Goal: Find specific page/section: Find specific page/section

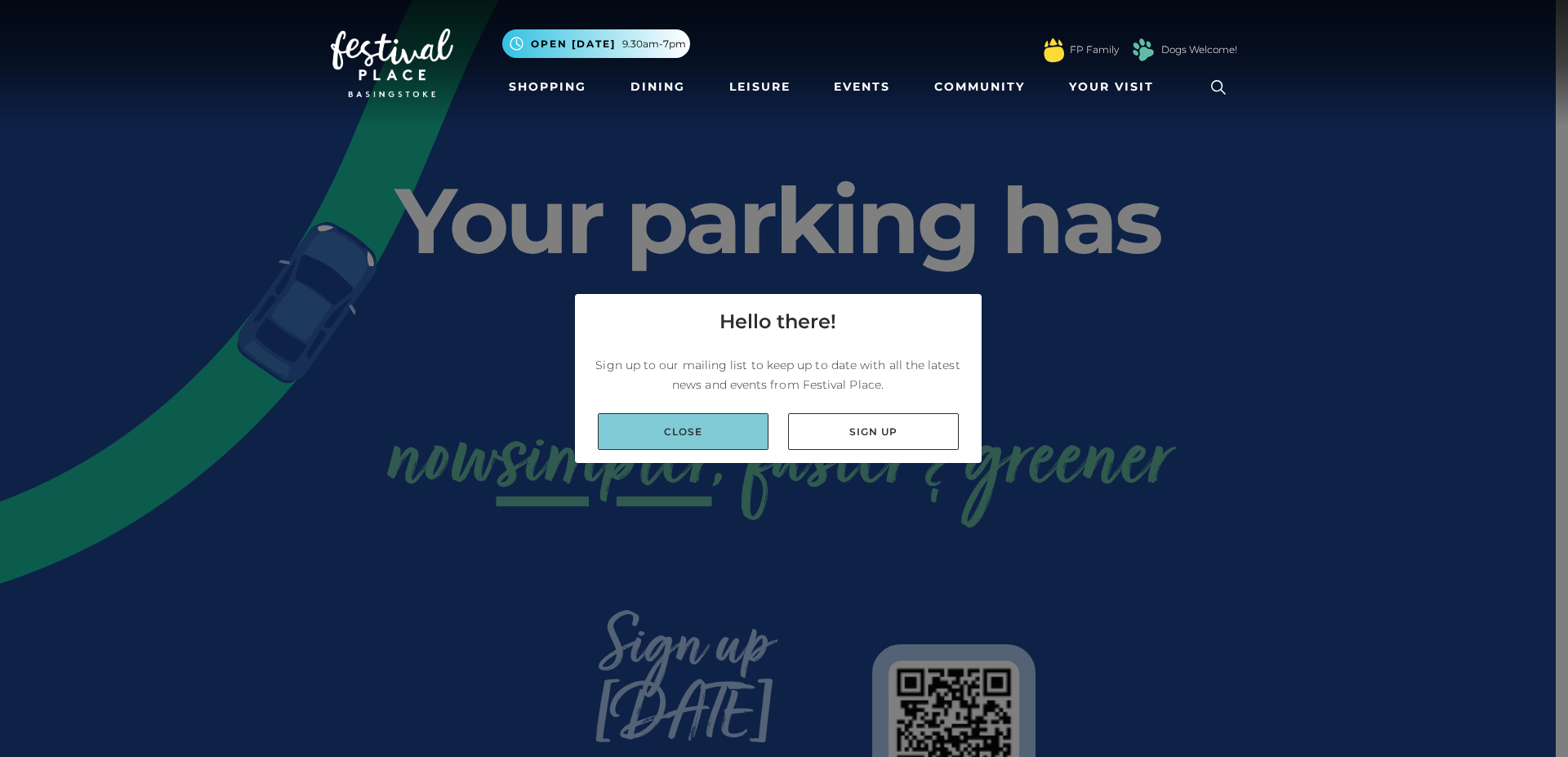
click at [726, 426] on link "Close" at bounding box center [682, 431] width 171 height 36
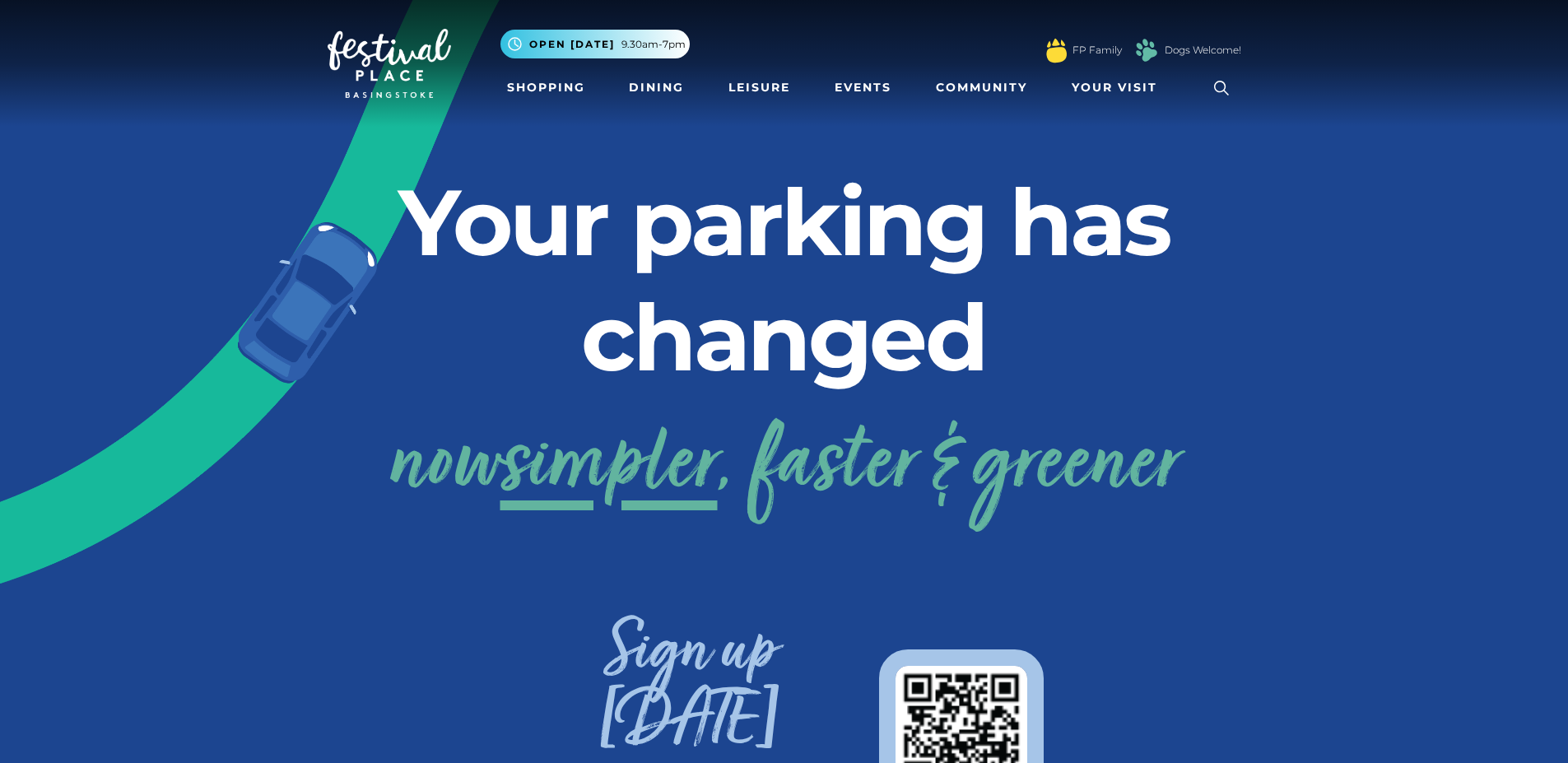
click at [1222, 88] on icon at bounding box center [1221, 89] width 25 height 25
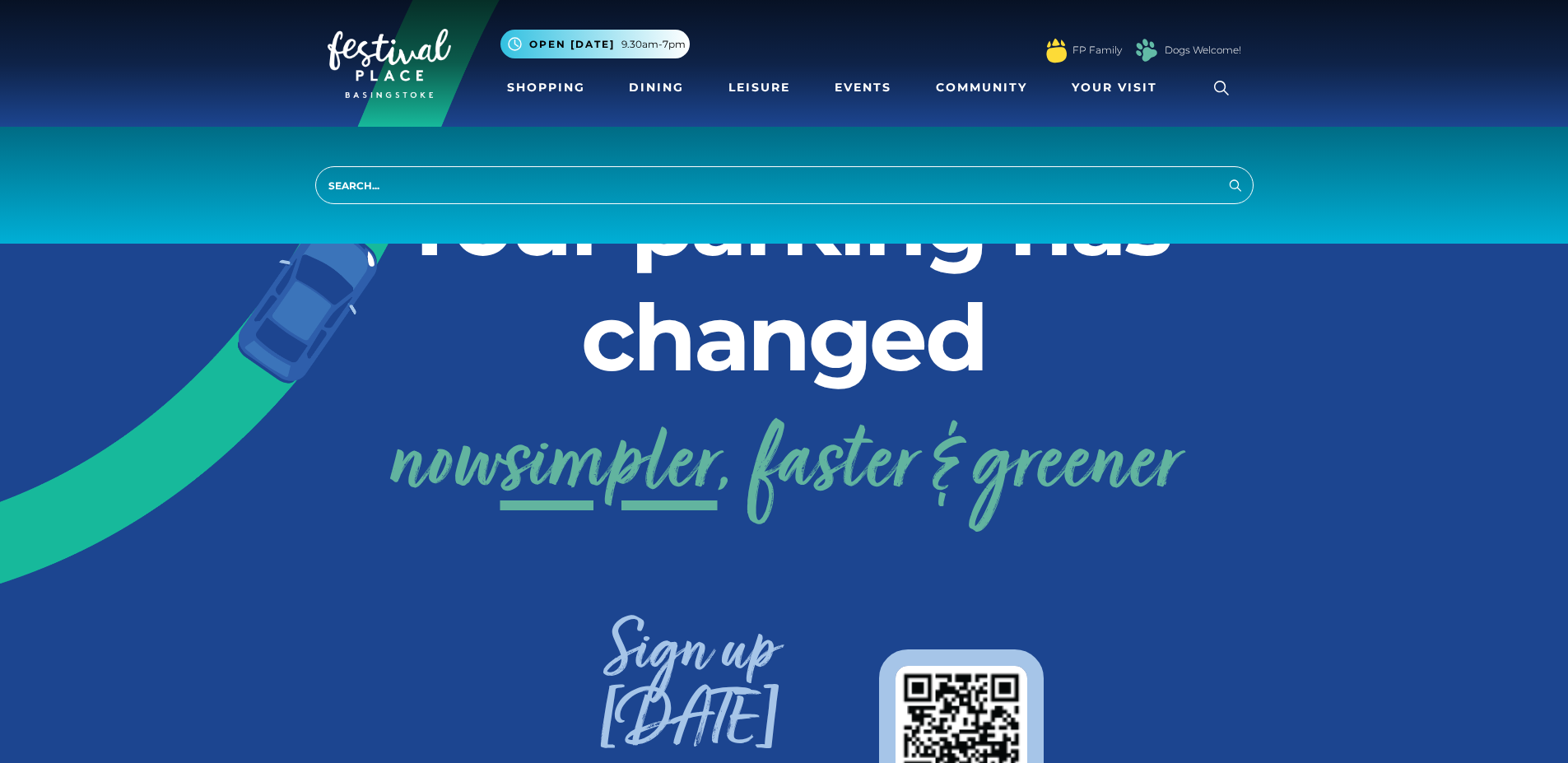
click at [1048, 190] on input "search" at bounding box center [784, 185] width 938 height 38
type input "car charging"
click at [1225, 174] on button "Search" at bounding box center [1235, 184] width 20 height 20
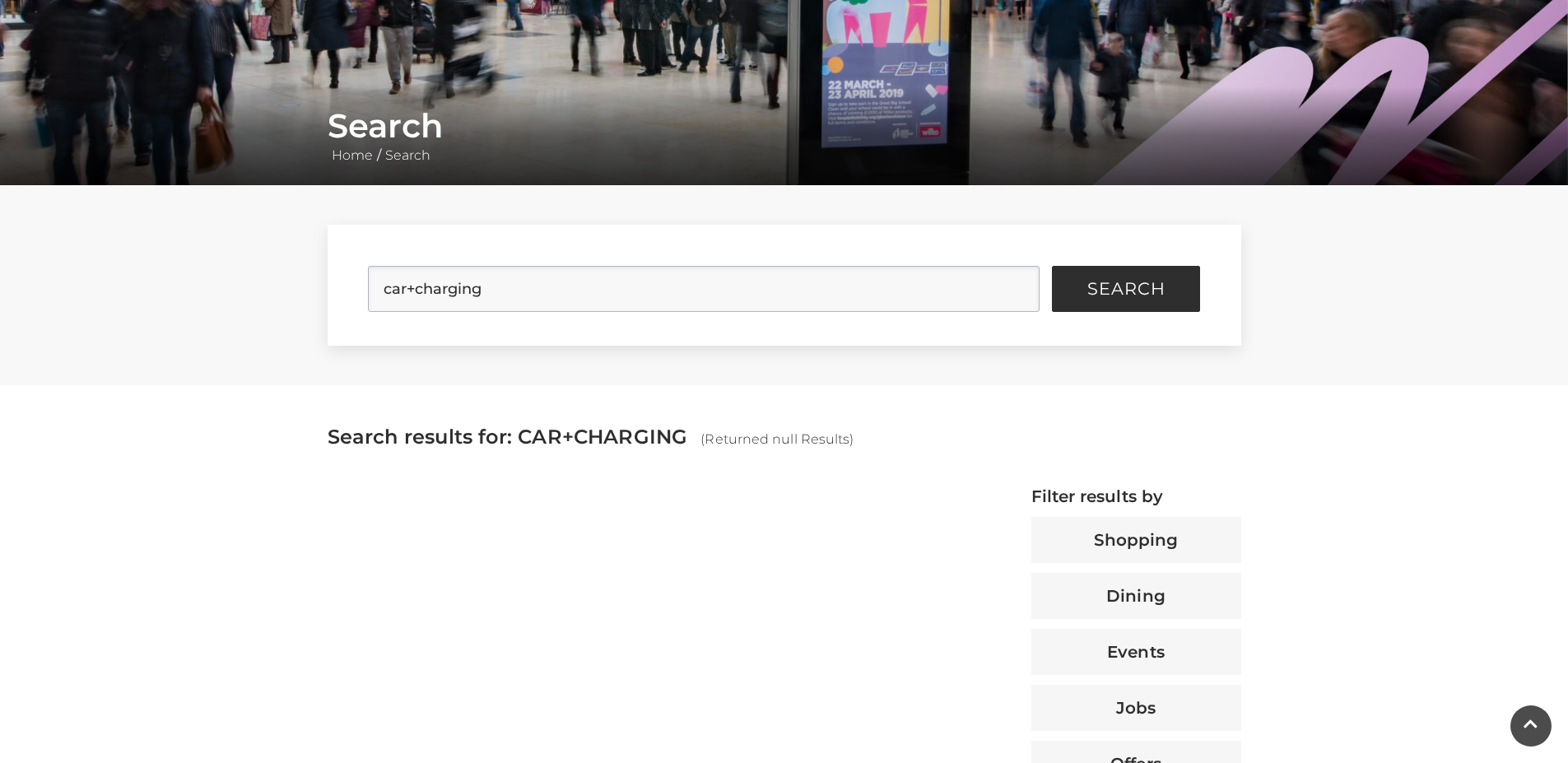
scroll to position [206, 0]
